Goal: Task Accomplishment & Management: Use online tool/utility

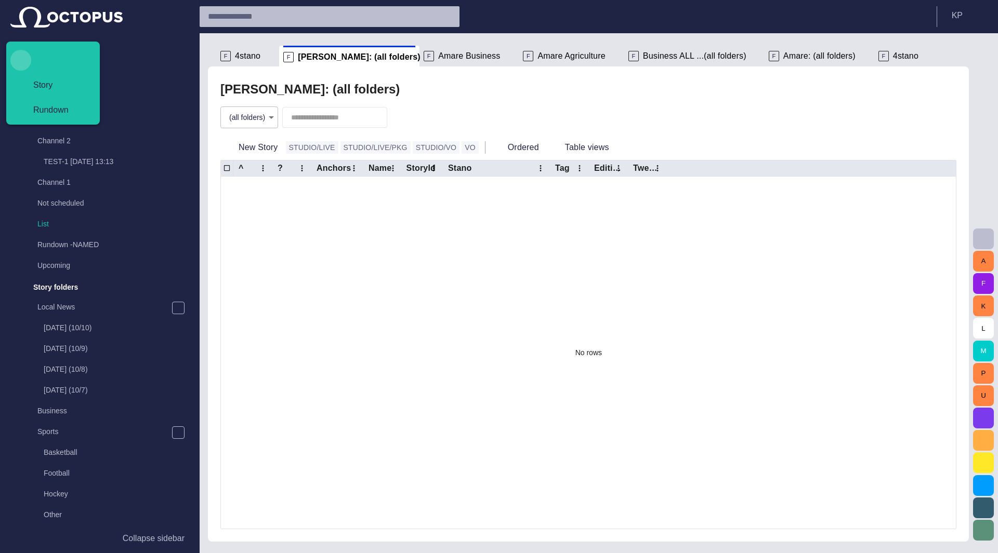
click at [21, 62] on span "button" at bounding box center [20, 60] width 18 height 18
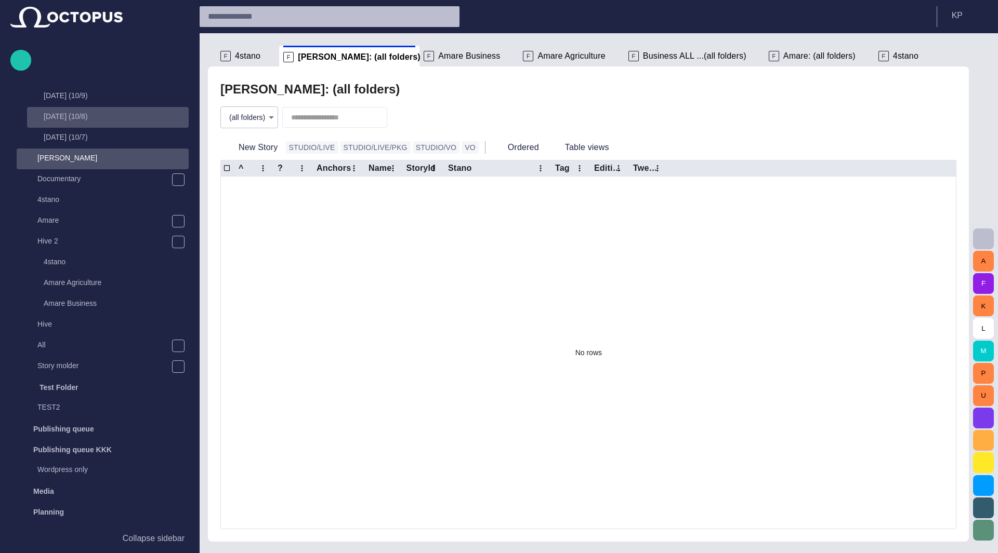
scroll to position [831, 0]
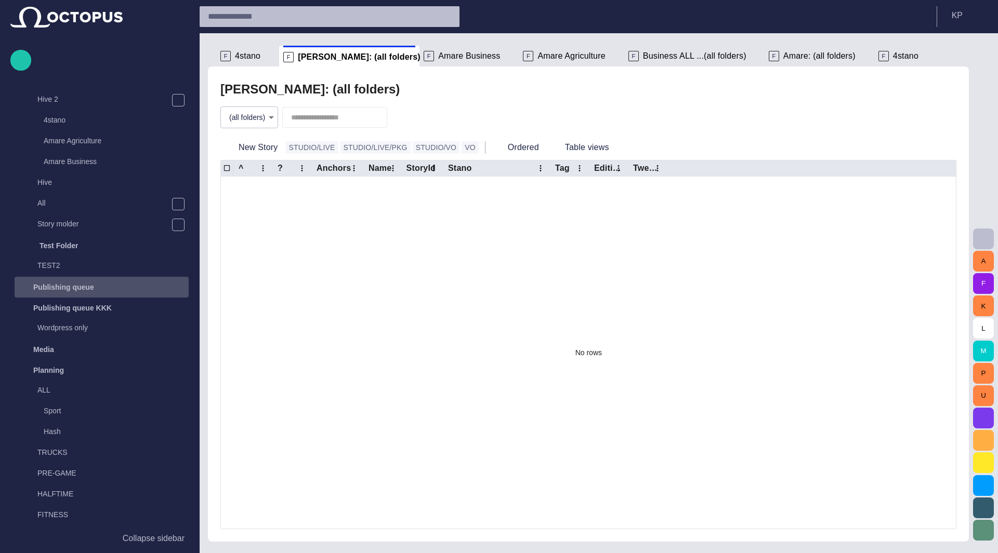
click at [80, 283] on p "Publishing queue" at bounding box center [63, 287] width 61 height 10
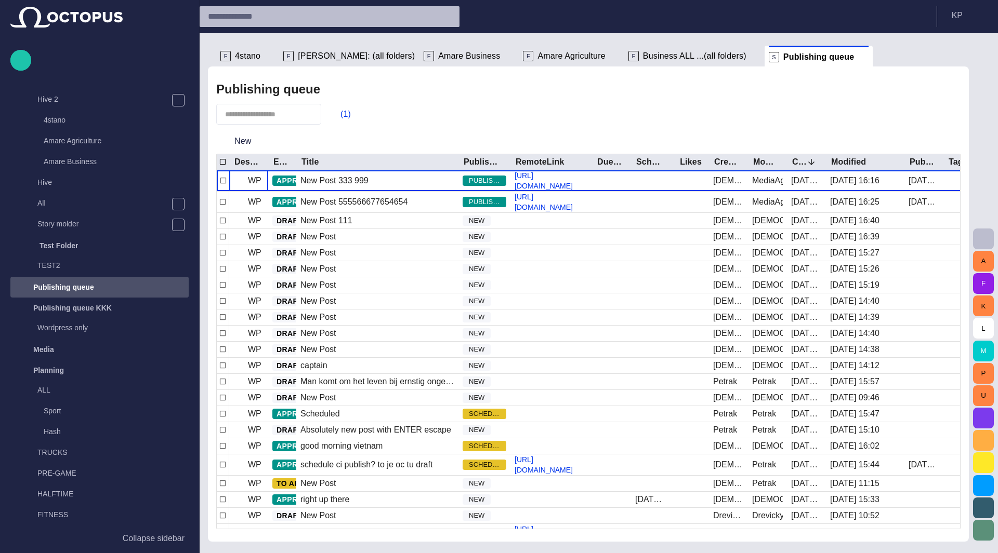
scroll to position [1018, 0]
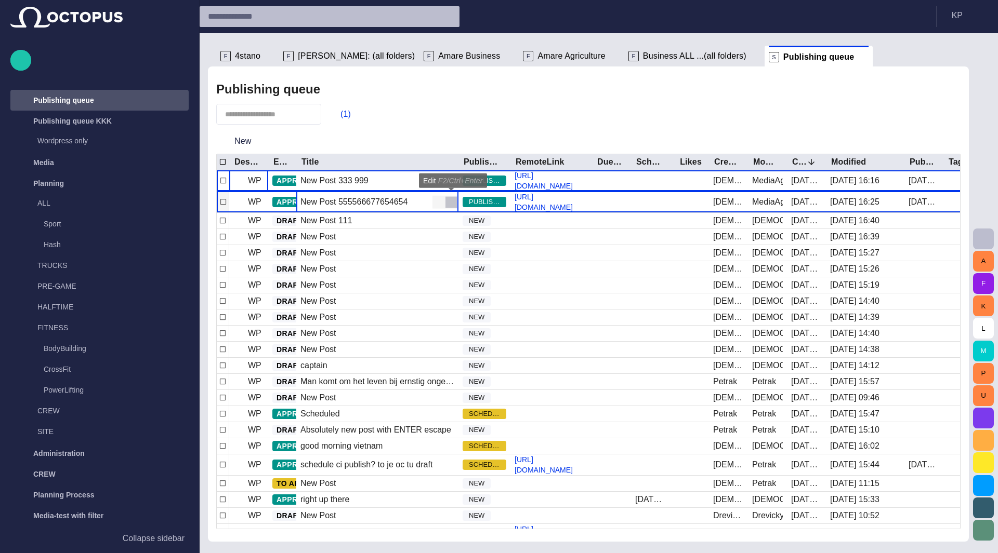
click at [450, 201] on span "button" at bounding box center [451, 202] width 10 height 10
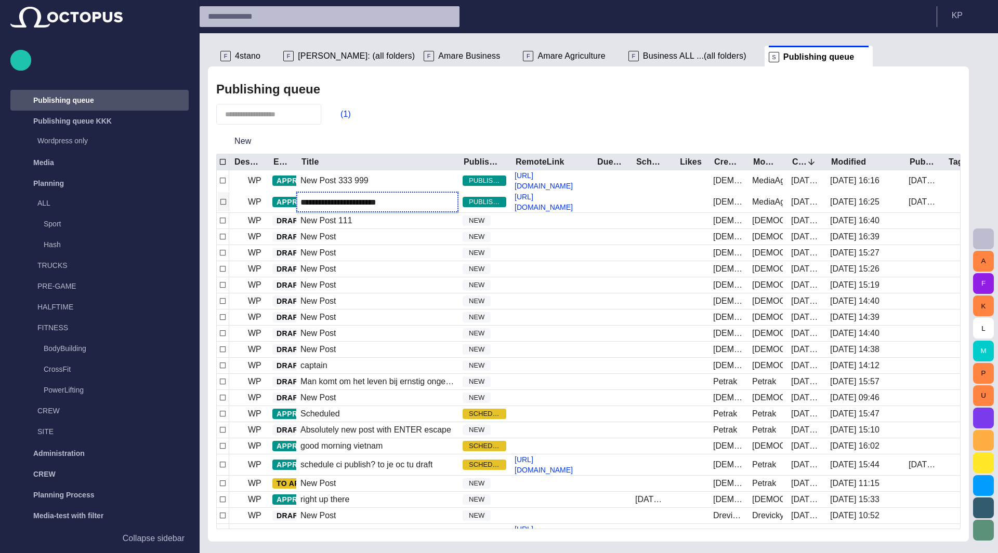
click at [436, 118] on div "(1)" at bounding box center [588, 114] width 744 height 21
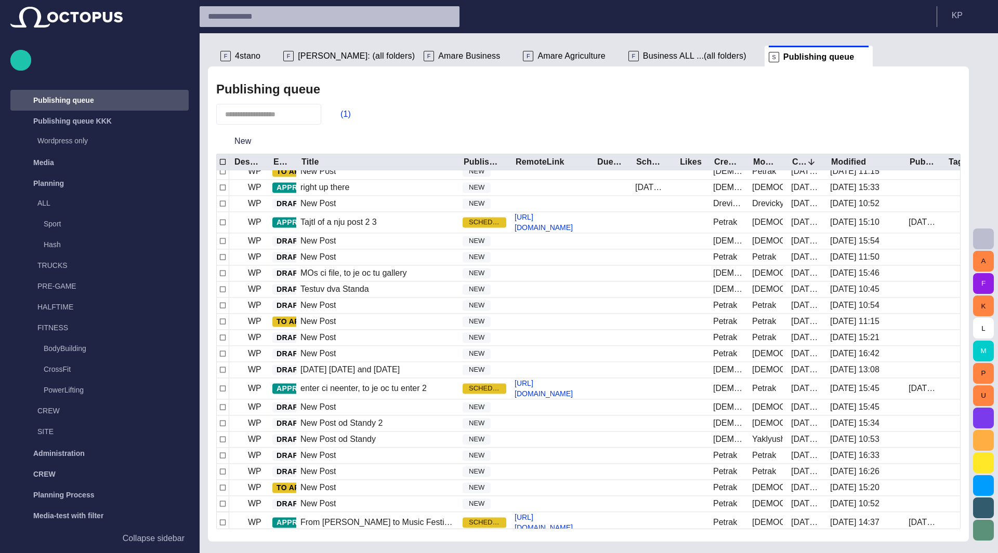
scroll to position [292, 0]
click at [340, 115] on span "button" at bounding box center [335, 114] width 10 height 10
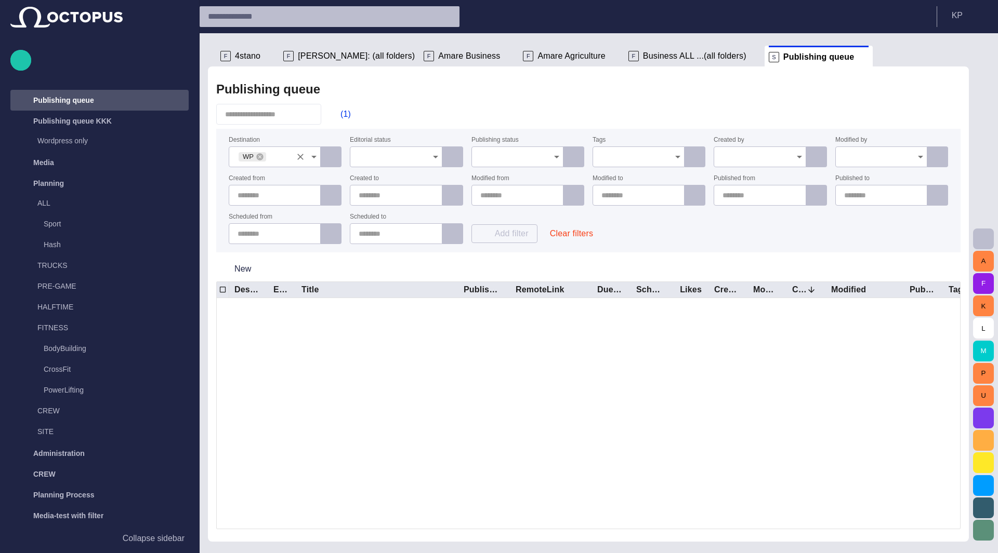
scroll to position [0, 0]
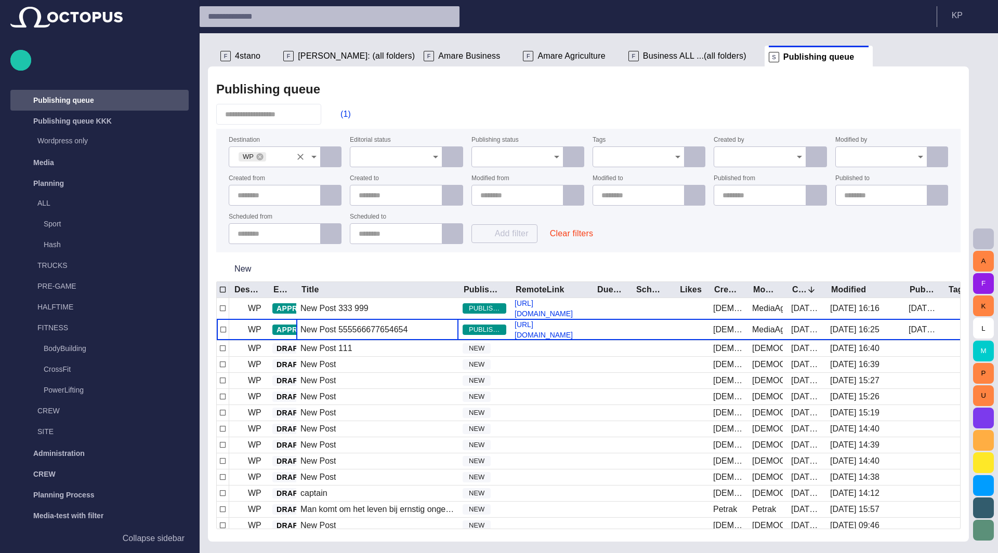
click at [300, 157] on icon "Clear" at bounding box center [300, 157] width 6 height 6
click at [313, 157] on icon "Open" at bounding box center [313, 157] width 5 height 3
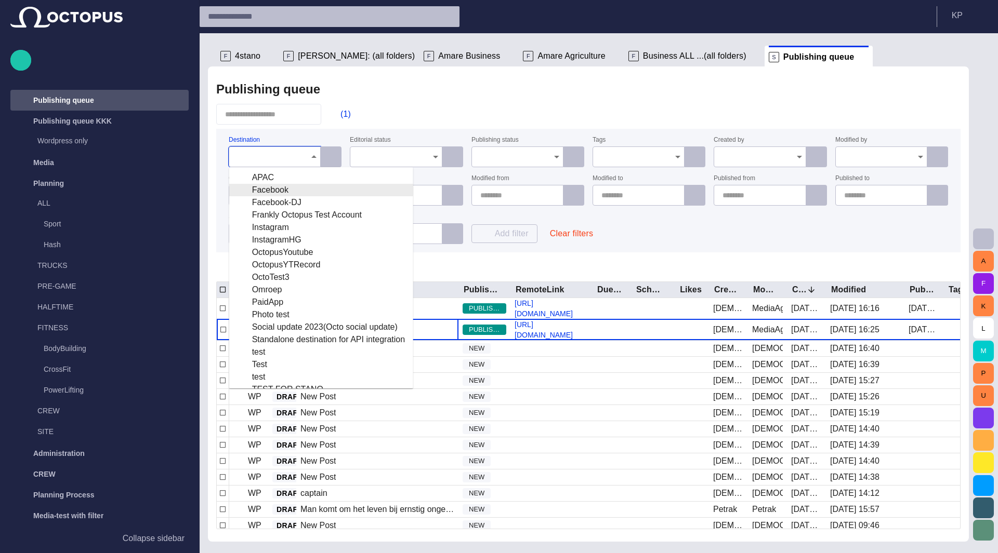
click at [277, 192] on div "Facebook" at bounding box center [320, 190] width 167 height 12
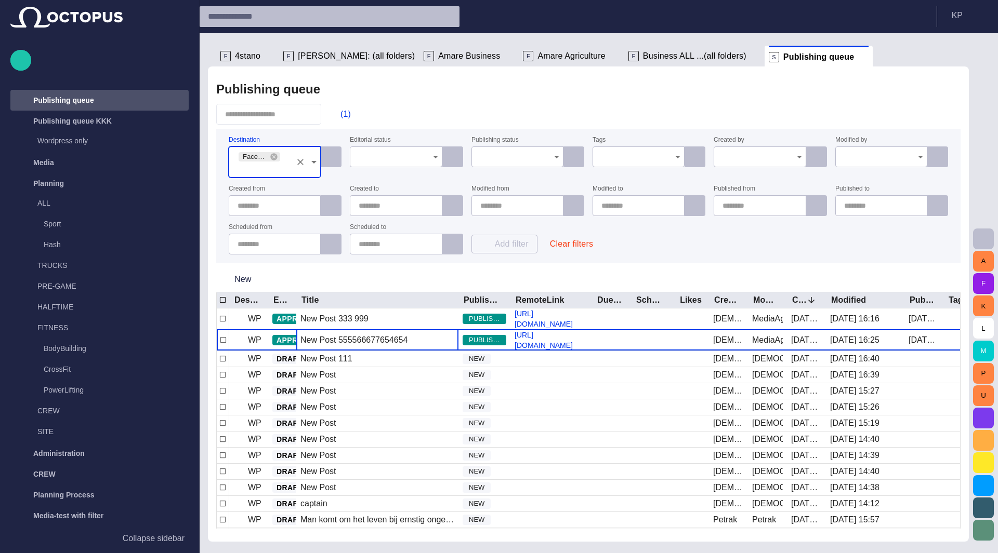
click at [401, 118] on div "(1)" at bounding box center [588, 114] width 744 height 21
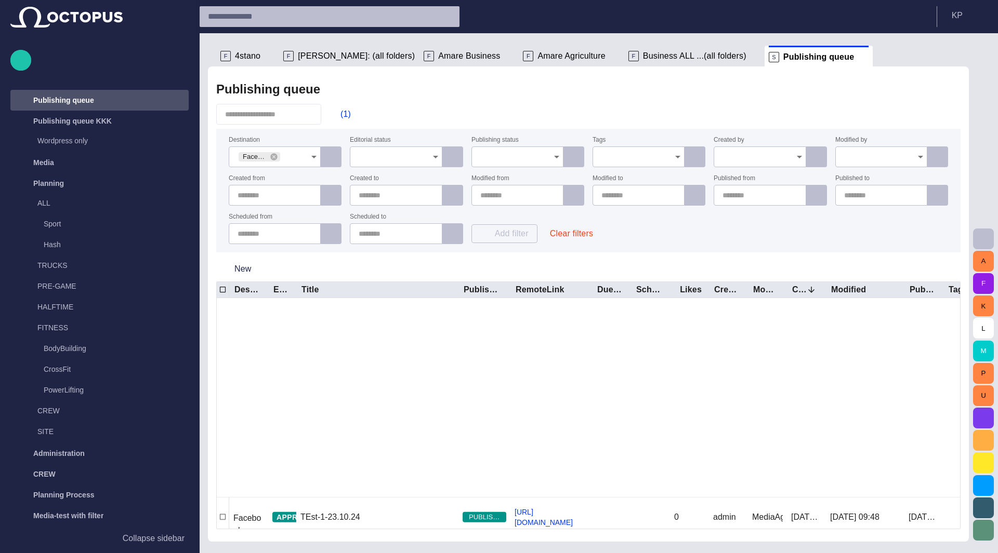
scroll to position [235, 0]
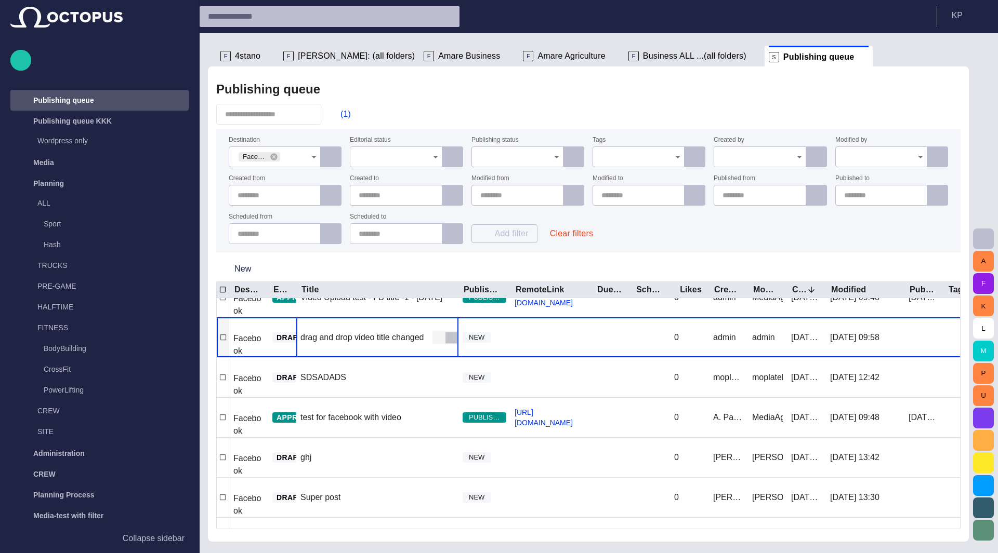
click at [453, 333] on span "button" at bounding box center [451, 338] width 10 height 10
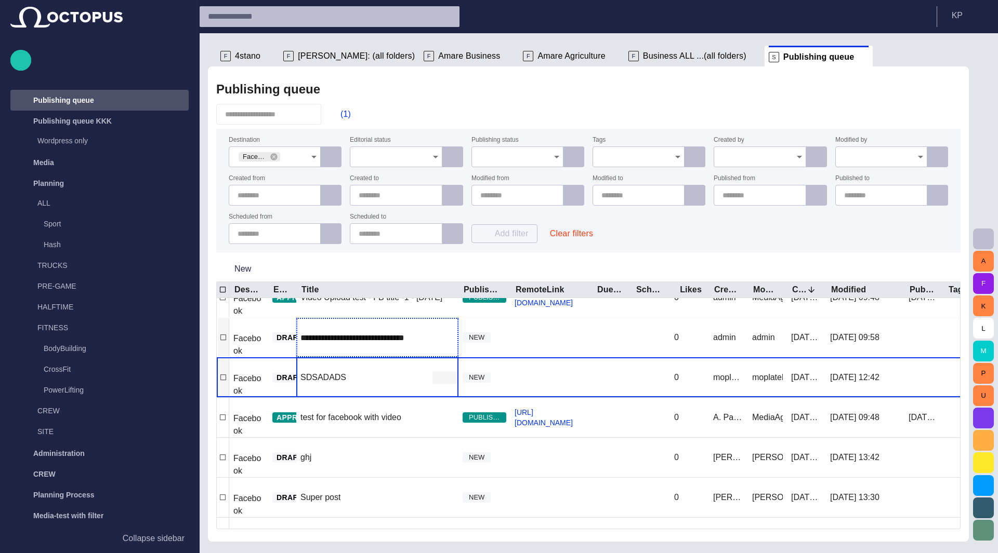
click at [450, 377] on span "button" at bounding box center [451, 378] width 10 height 10
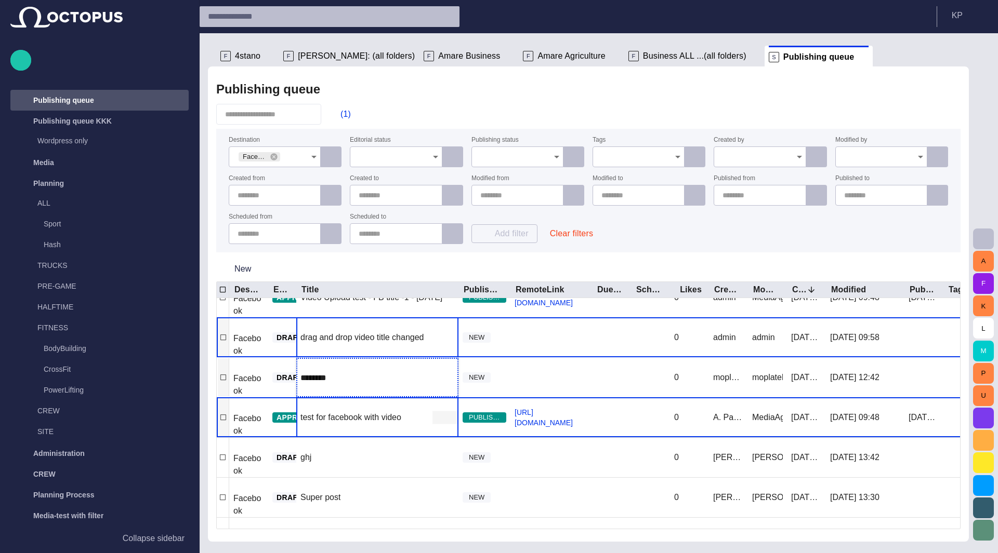
click at [454, 413] on span "button" at bounding box center [451, 418] width 10 height 10
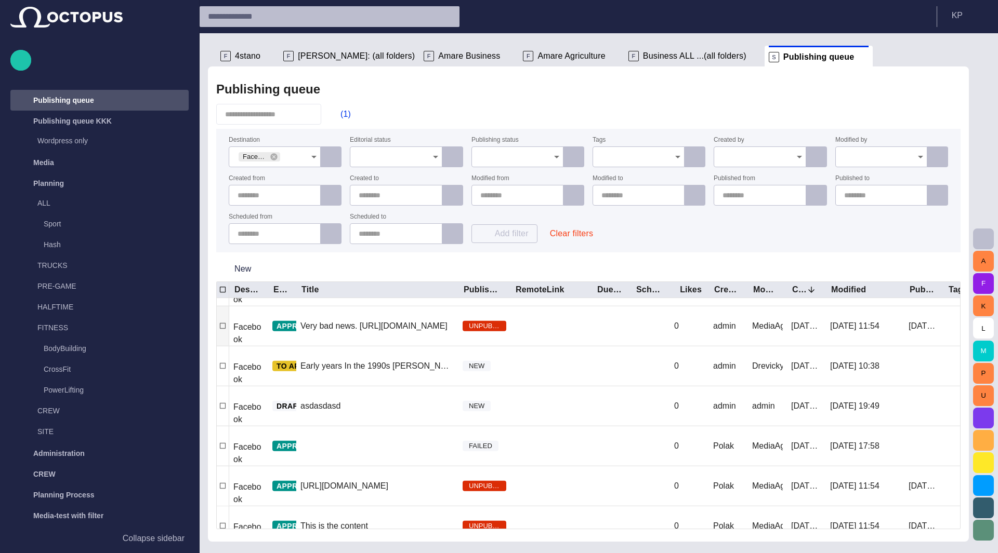
scroll to position [1267, 0]
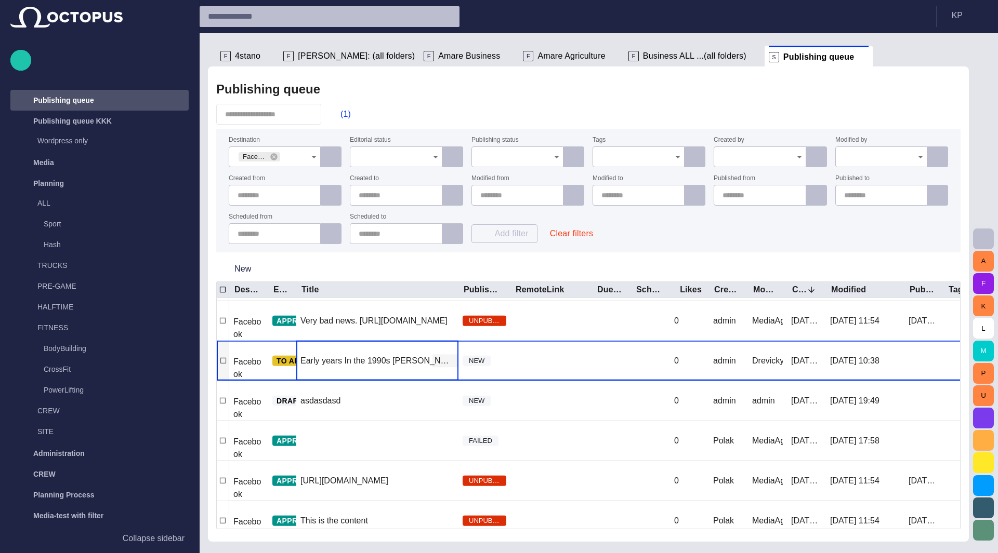
click at [449, 362] on span "button" at bounding box center [451, 361] width 10 height 10
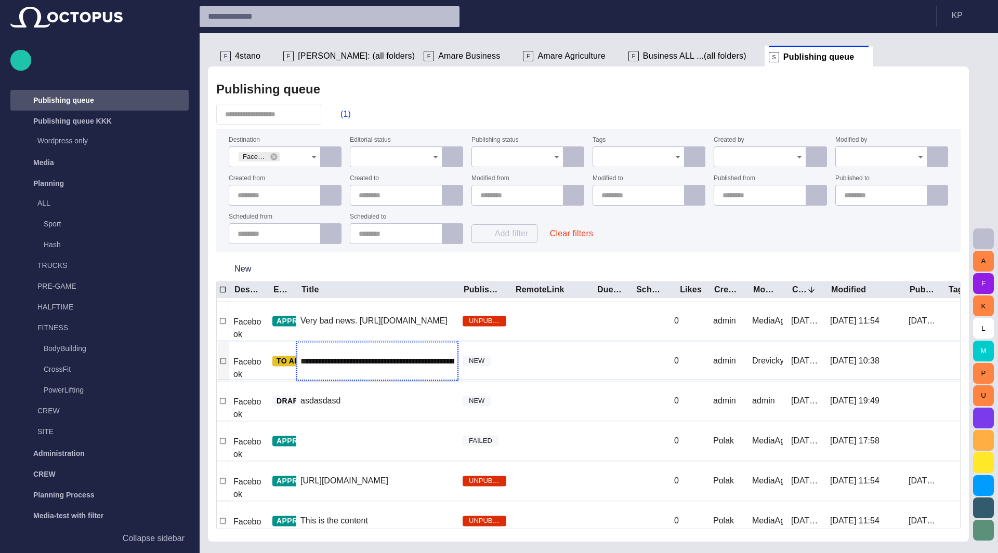
type input "**********"
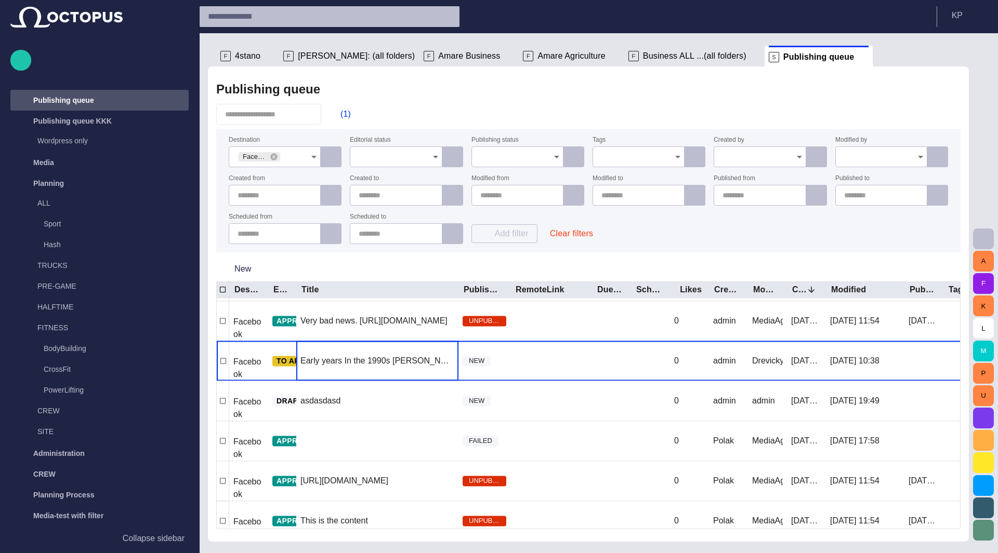
click at [532, 127] on div "Publishing queue (1) Destination Facebook Editorial status Publishing status Ta…" at bounding box center [588, 304] width 761 height 475
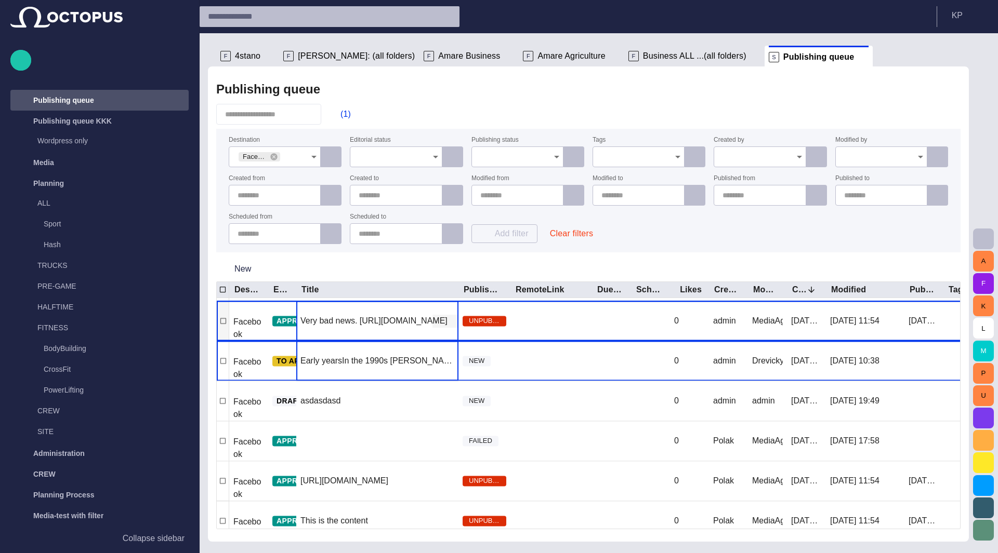
click at [453, 321] on span "button" at bounding box center [451, 321] width 10 height 10
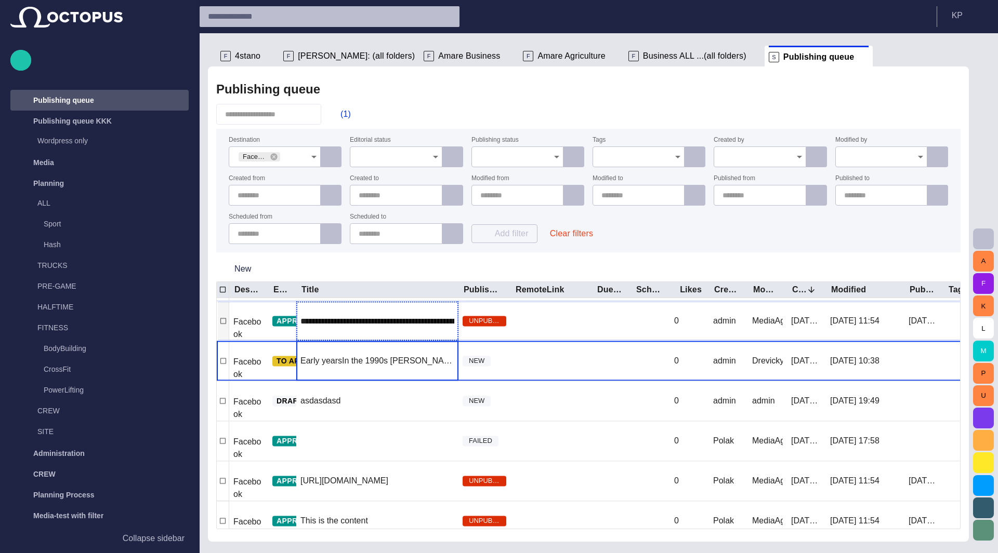
scroll to position [0, 62]
click at [582, 320] on div at bounding box center [551, 321] width 82 height 40
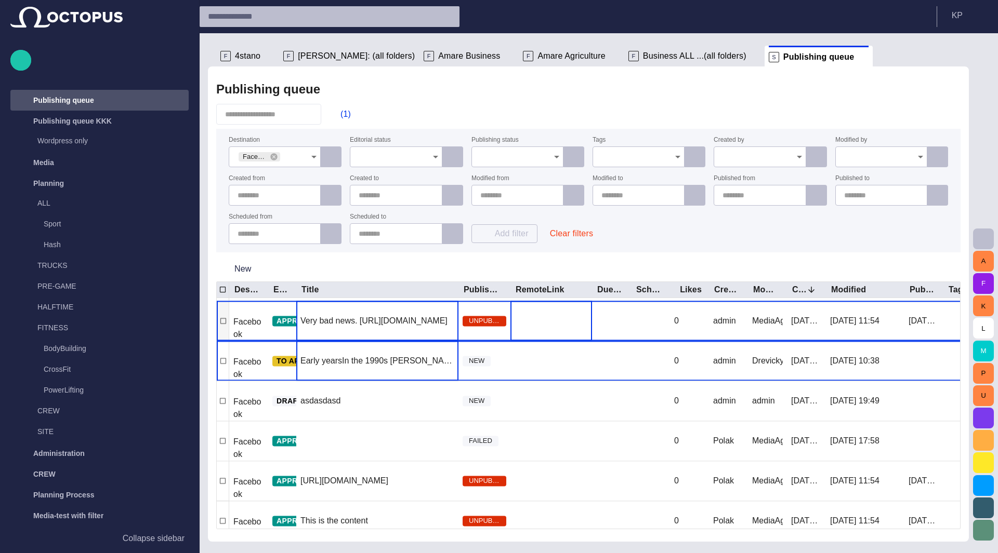
click at [582, 320] on div at bounding box center [551, 321] width 82 height 40
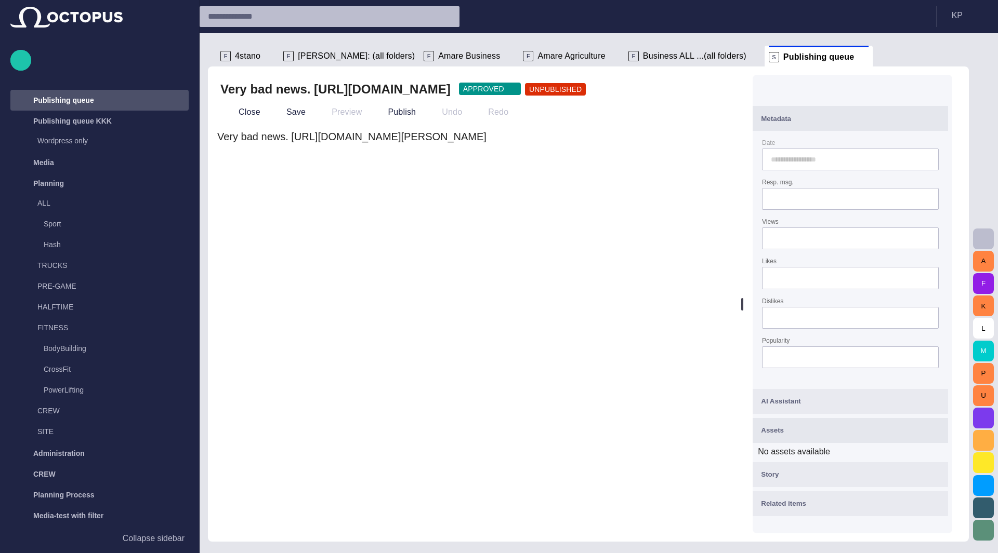
click at [948, 121] on button "Metadata" at bounding box center [849, 118] width 195 height 25
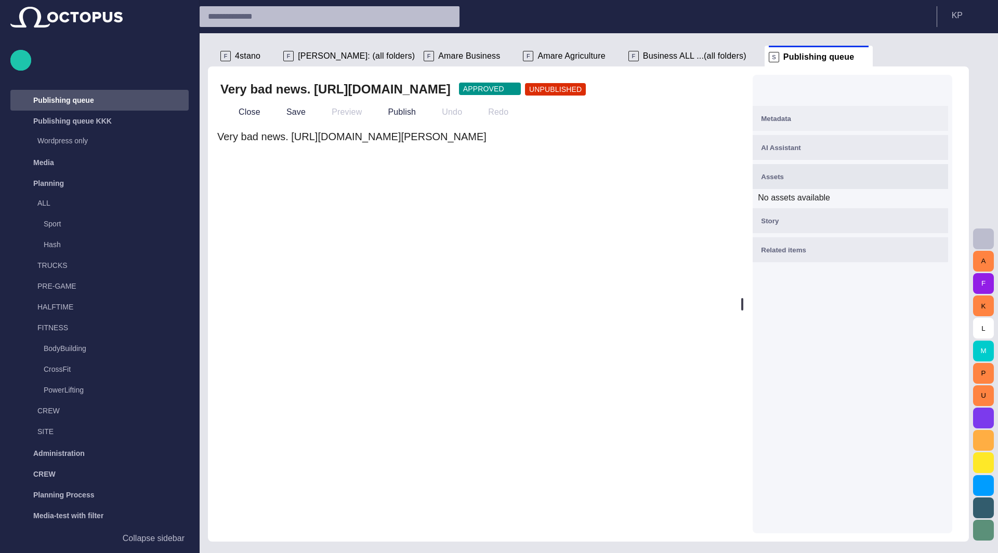
click at [948, 121] on button "Metadata" at bounding box center [849, 118] width 195 height 25
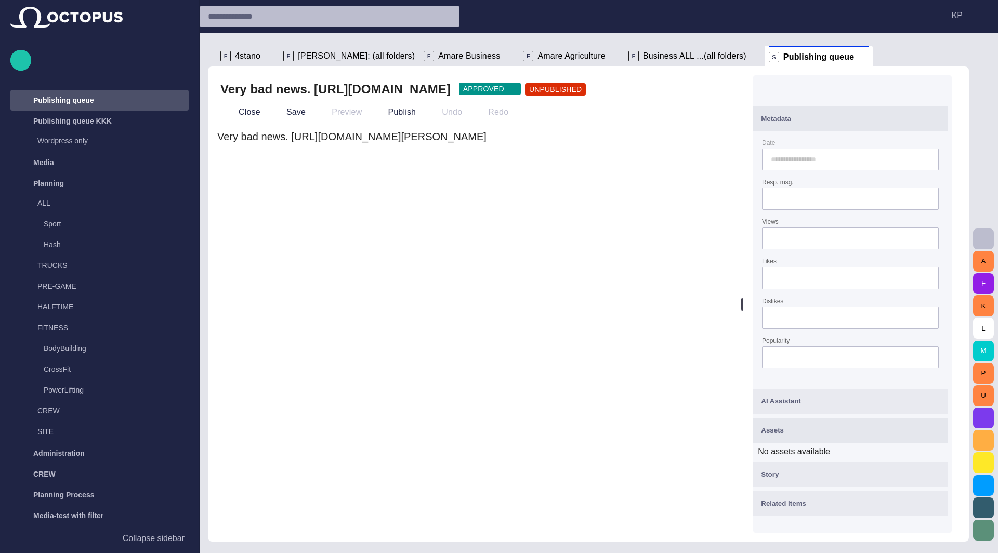
click at [948, 119] on button "Metadata" at bounding box center [849, 118] width 195 height 25
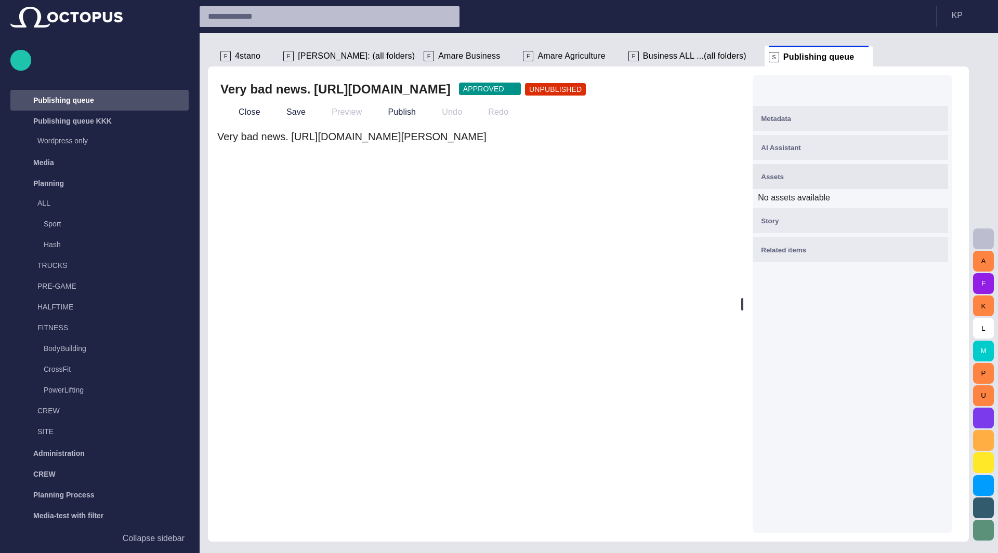
click at [528, 281] on div "Very bad news. [URL][DOMAIN_NAME][PERSON_NAME]" at bounding box center [473, 327] width 513 height 396
click at [229, 116] on span "button" at bounding box center [229, 112] width 10 height 10
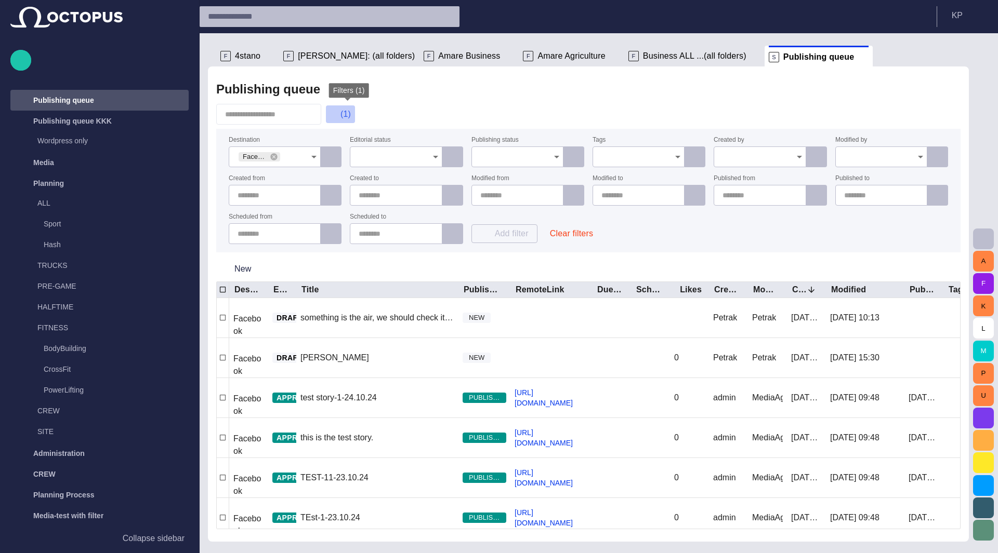
click at [340, 113] on span "button" at bounding box center [335, 114] width 10 height 10
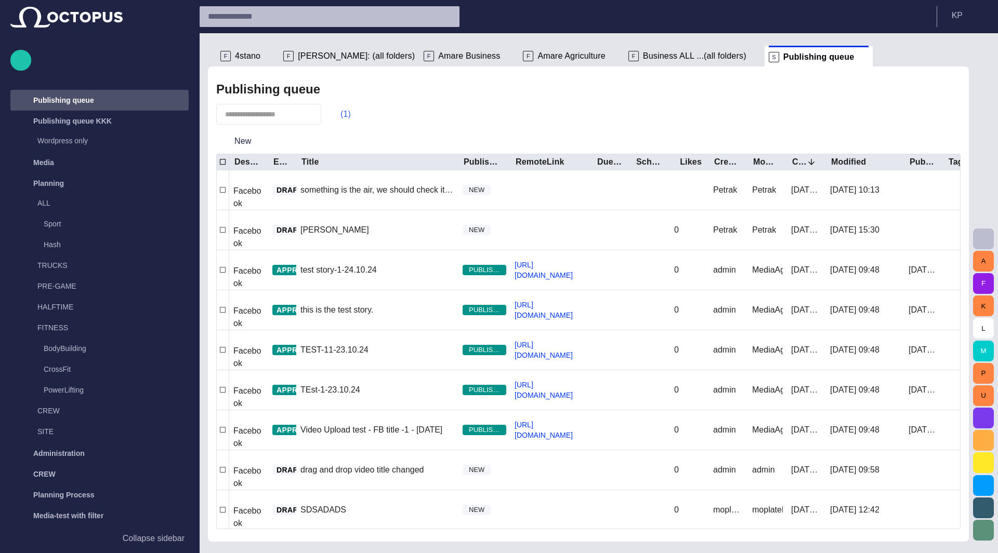
click at [348, 111] on button "(1)" at bounding box center [340, 114] width 30 height 19
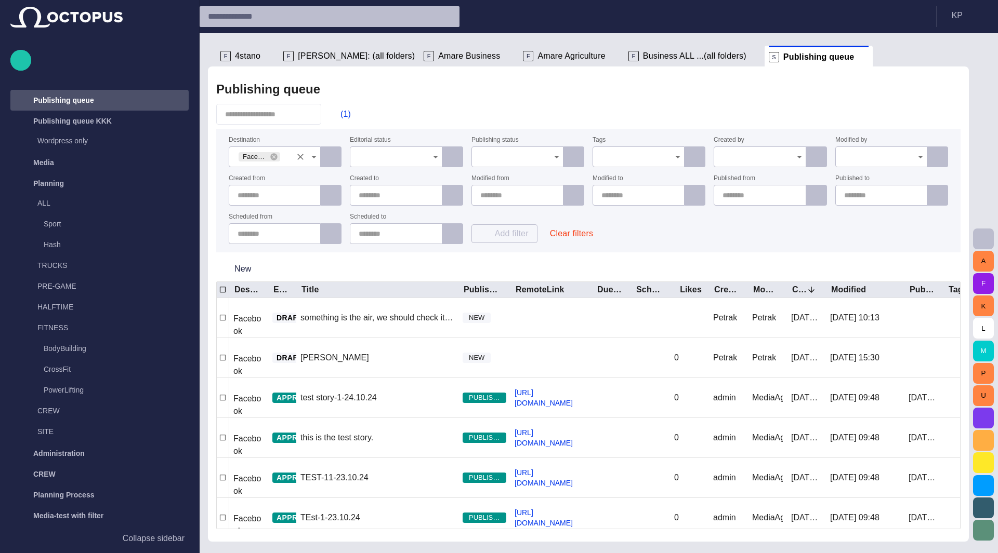
click at [304, 156] on icon "Clear" at bounding box center [300, 157] width 10 height 10
click at [312, 158] on icon "Open" at bounding box center [314, 157] width 12 height 12
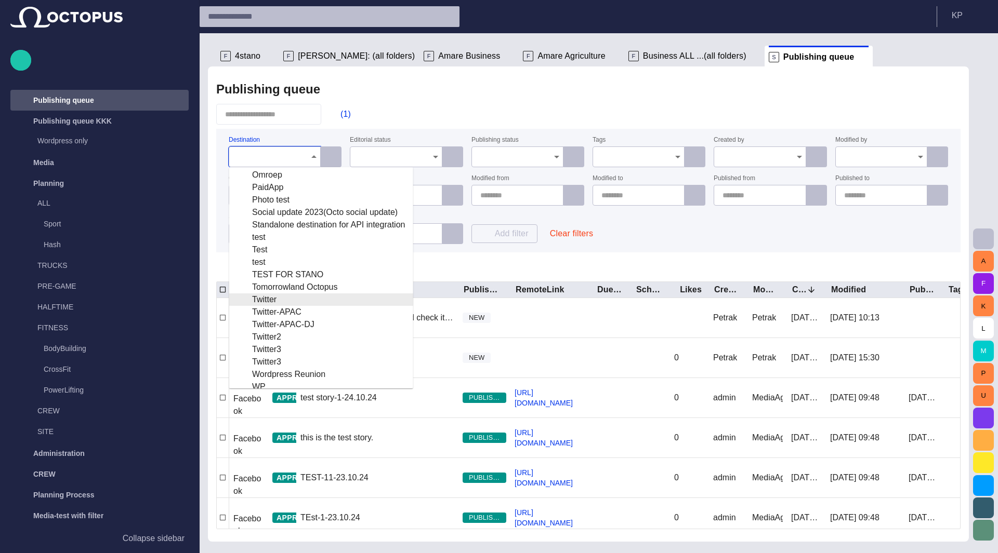
scroll to position [149, 0]
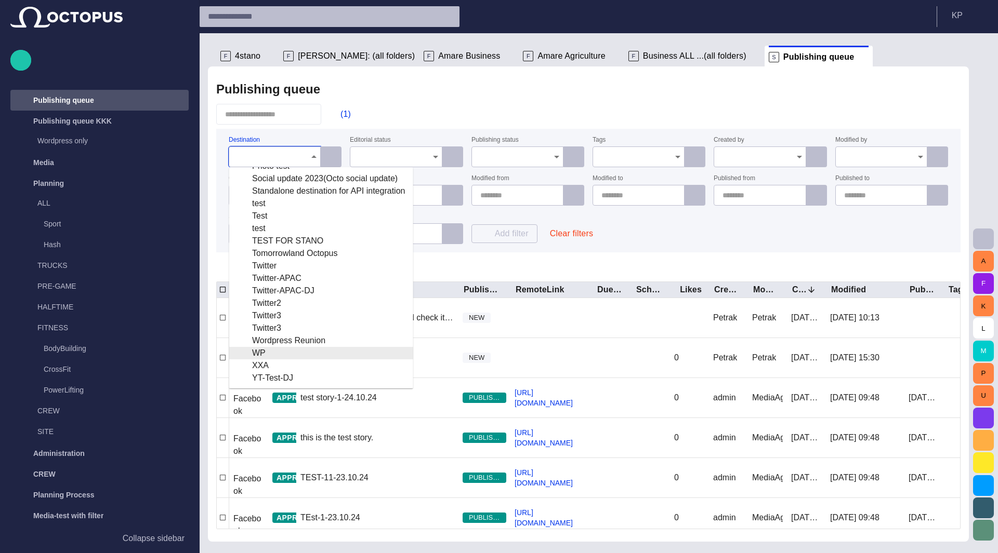
click at [273, 353] on div "WP" at bounding box center [320, 353] width 167 height 12
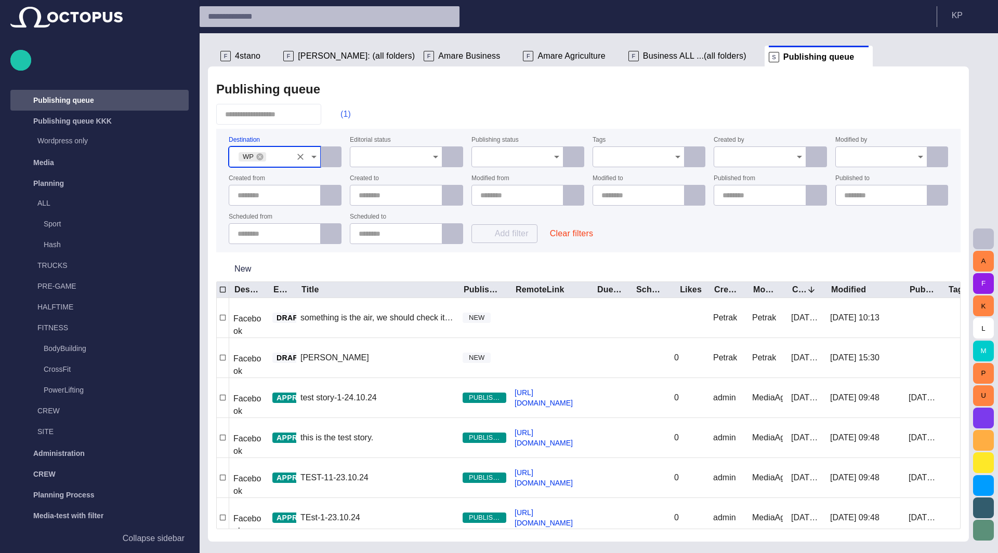
click at [340, 115] on span "button" at bounding box center [335, 114] width 10 height 10
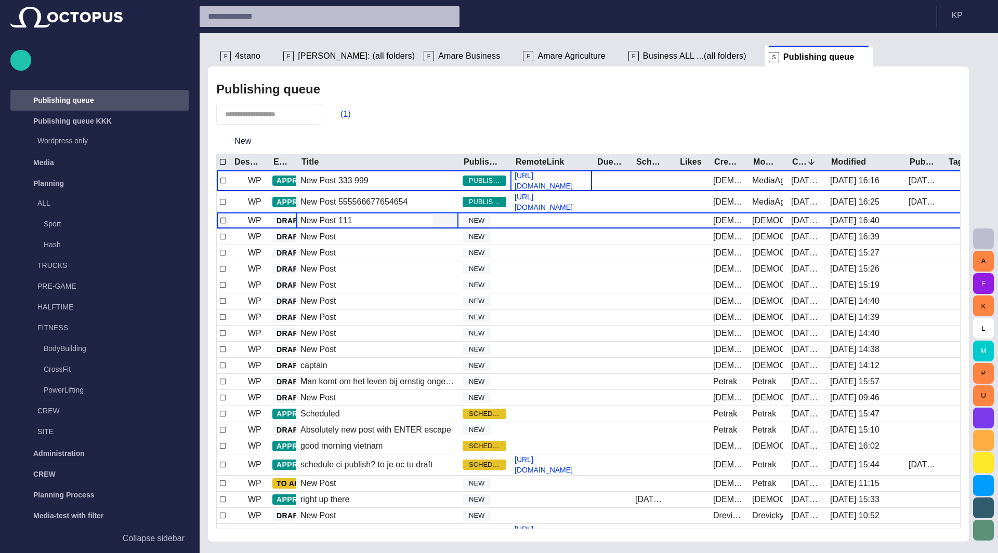
click at [336, 221] on div "New Post 111" at bounding box center [326, 220] width 52 height 11
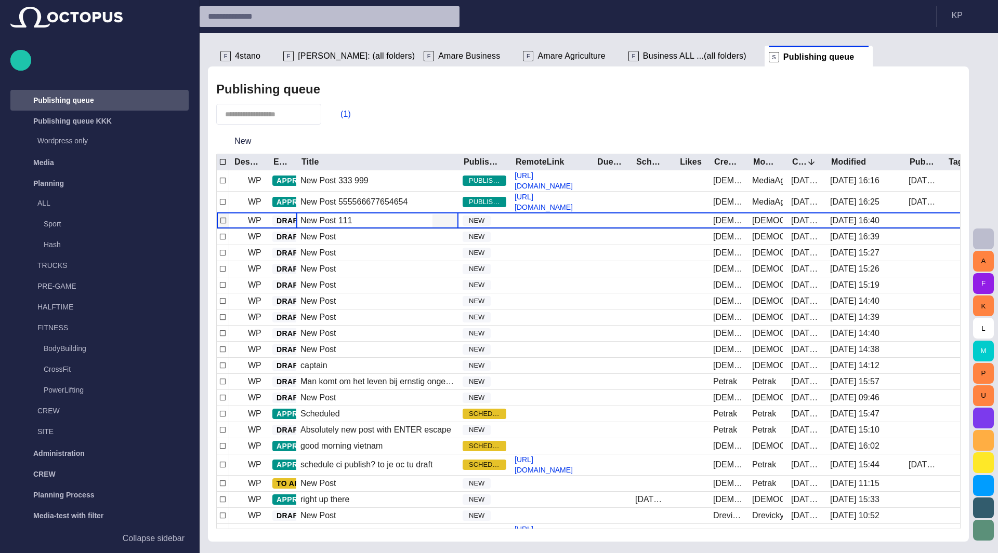
click at [336, 221] on div "New Post 111" at bounding box center [326, 220] width 52 height 11
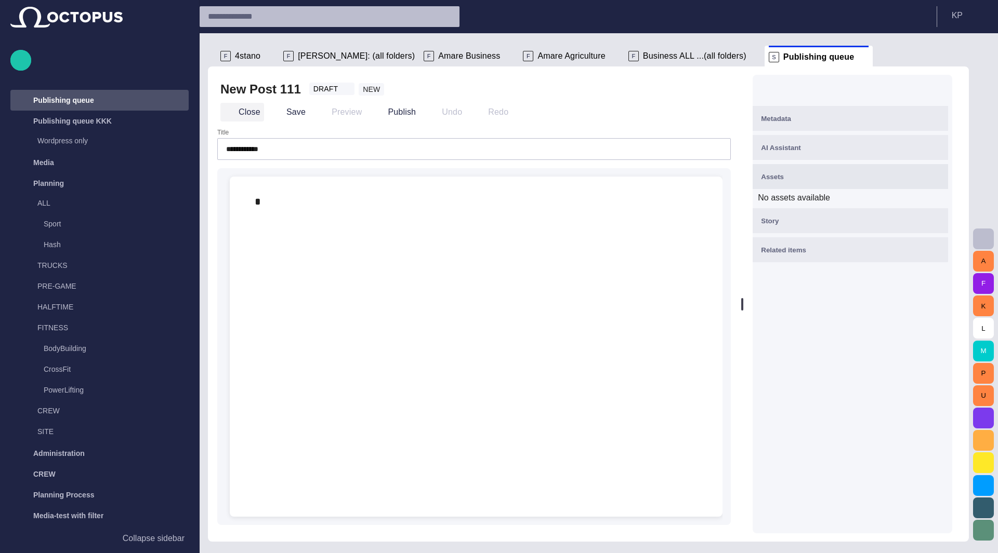
click at [247, 111] on button "Close" at bounding box center [242, 112] width 44 height 19
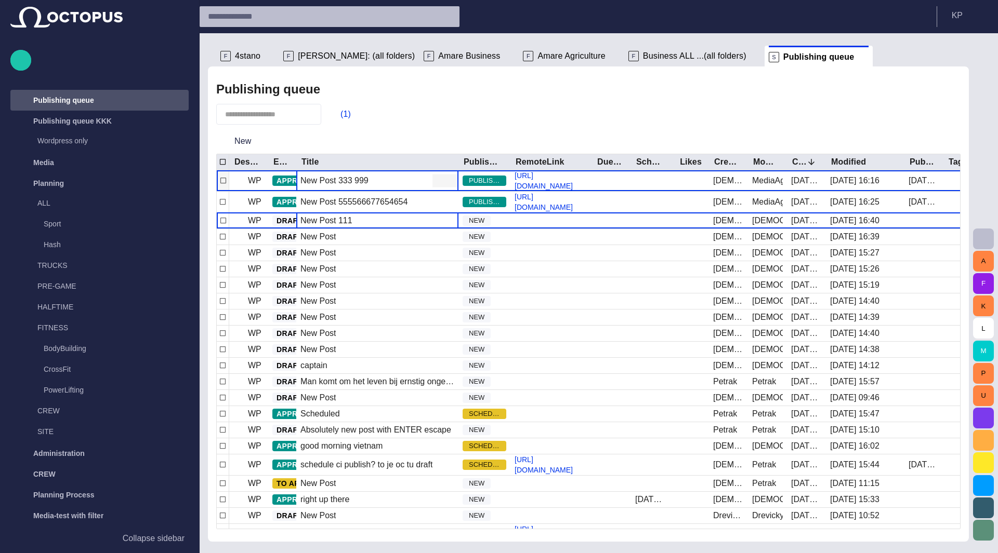
click at [377, 178] on div "New Post 333 999" at bounding box center [377, 180] width 162 height 21
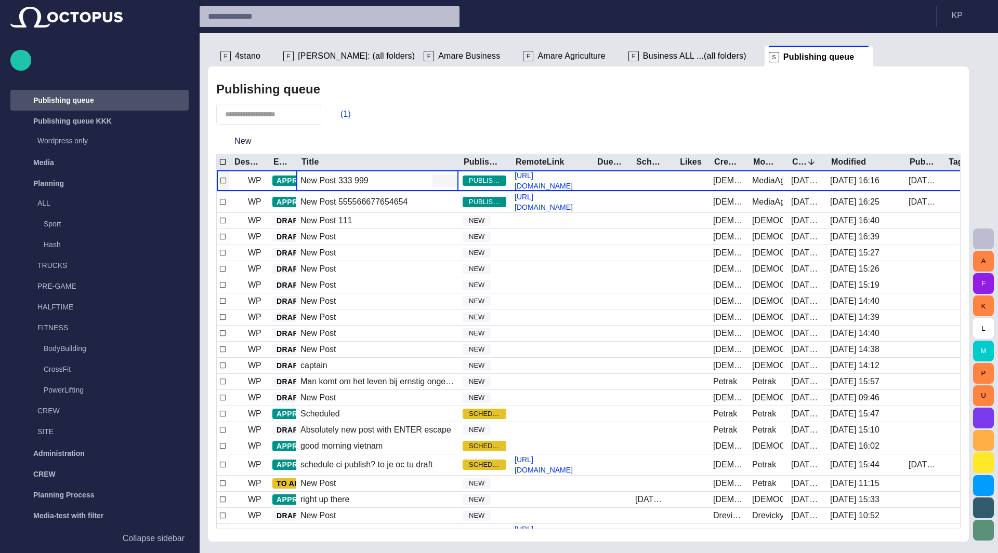
click at [377, 178] on div "New Post 333 999" at bounding box center [377, 180] width 162 height 21
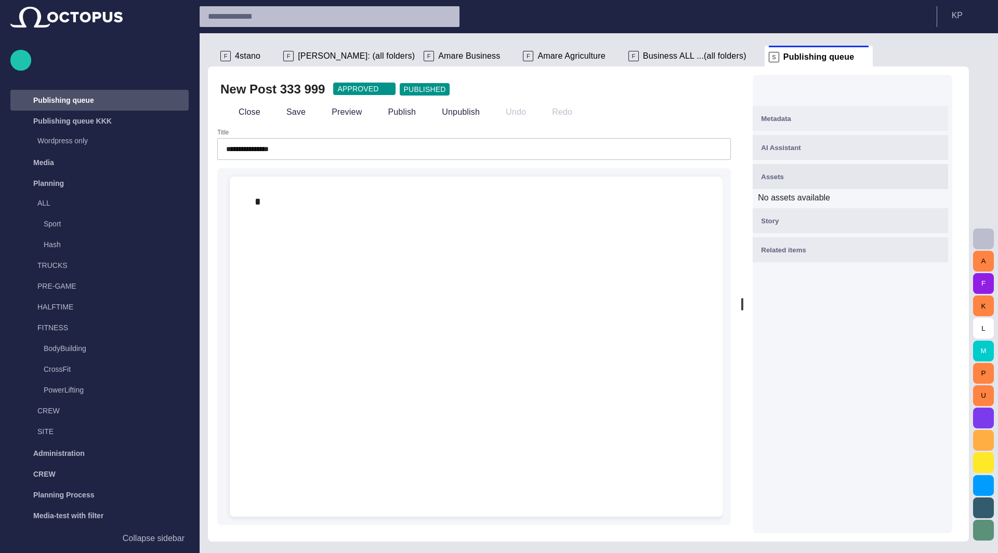
click at [822, 122] on div "Metadata" at bounding box center [850, 118] width 179 height 12
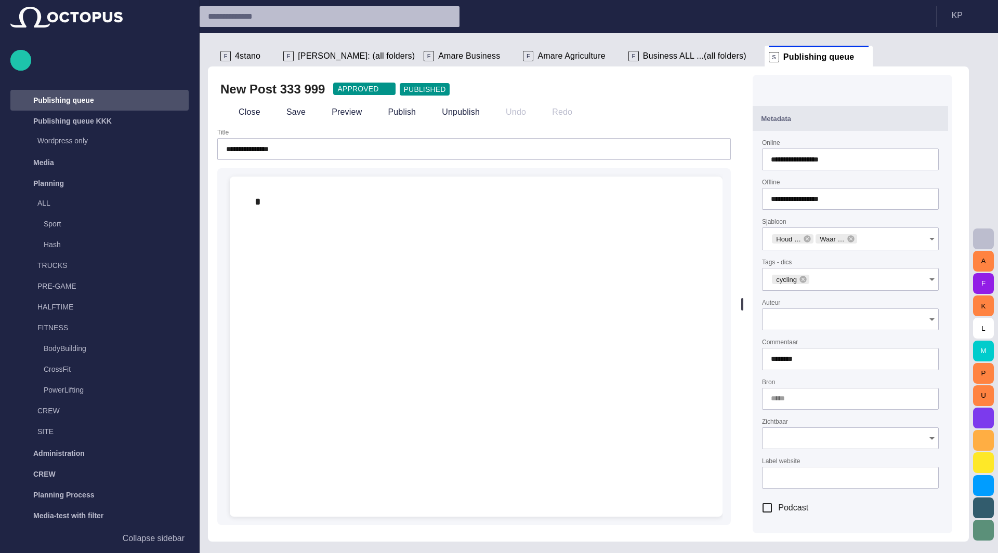
type input "**"
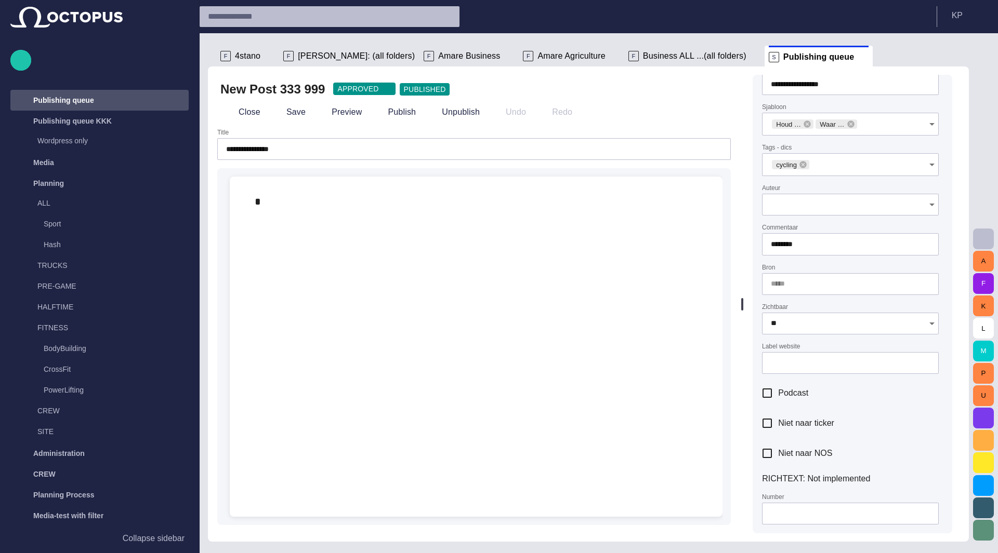
scroll to position [104, 0]
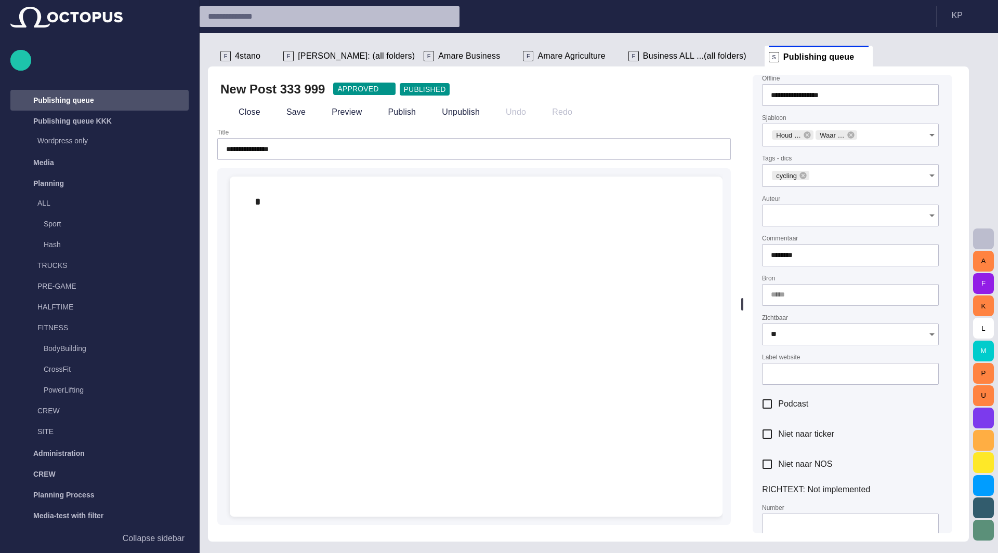
click at [820, 372] on input "Label website" at bounding box center [850, 374] width 159 height 10
drag, startPoint x: 809, startPoint y: 354, endPoint x: 769, endPoint y: 354, distance: 39.5
click at [769, 354] on div "**********" at bounding box center [850, 299] width 179 height 529
